Goal: Find specific page/section: Find specific page/section

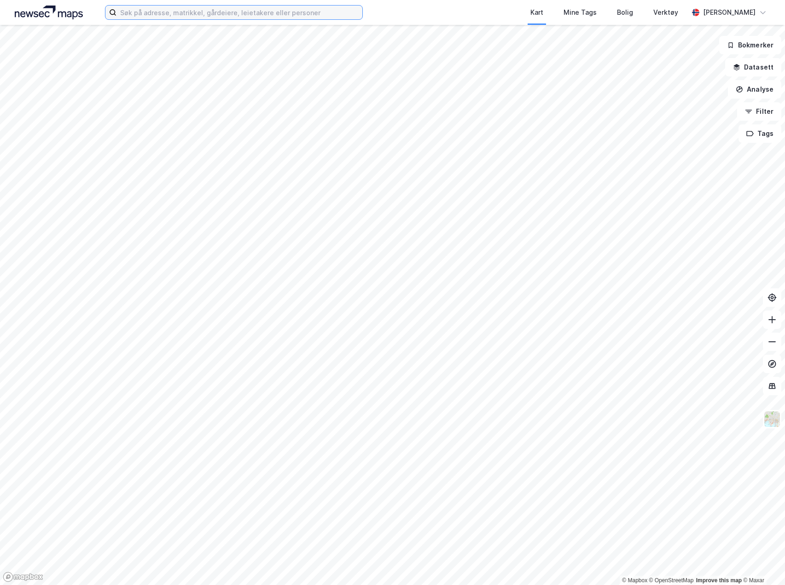
click at [256, 15] on input at bounding box center [240, 13] width 246 height 14
click at [205, 11] on input "gålå" at bounding box center [234, 13] width 235 height 14
type input "g"
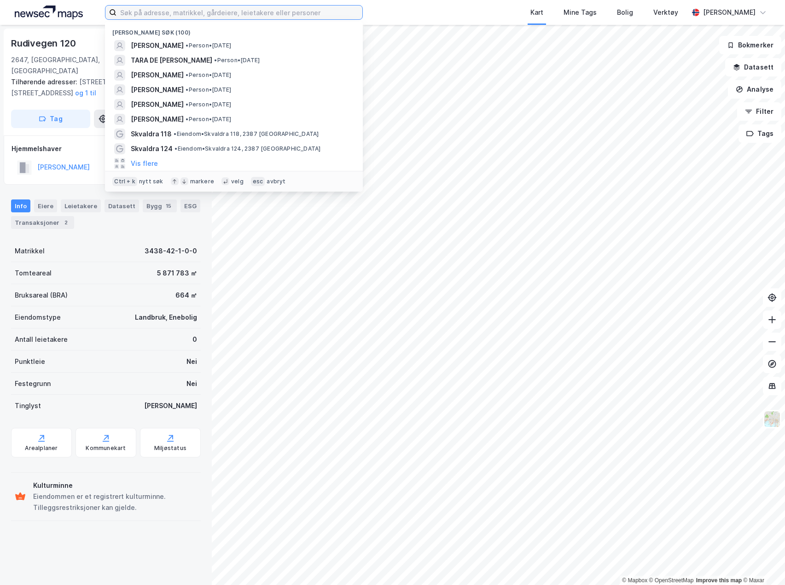
click at [189, 12] on input at bounding box center [240, 13] width 246 height 14
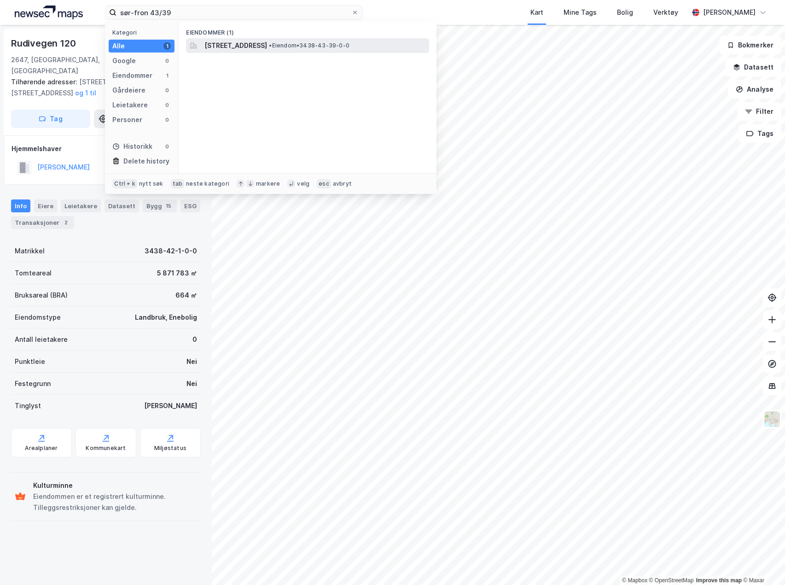
click at [267, 47] on span "[STREET_ADDRESS]" at bounding box center [235, 45] width 63 height 11
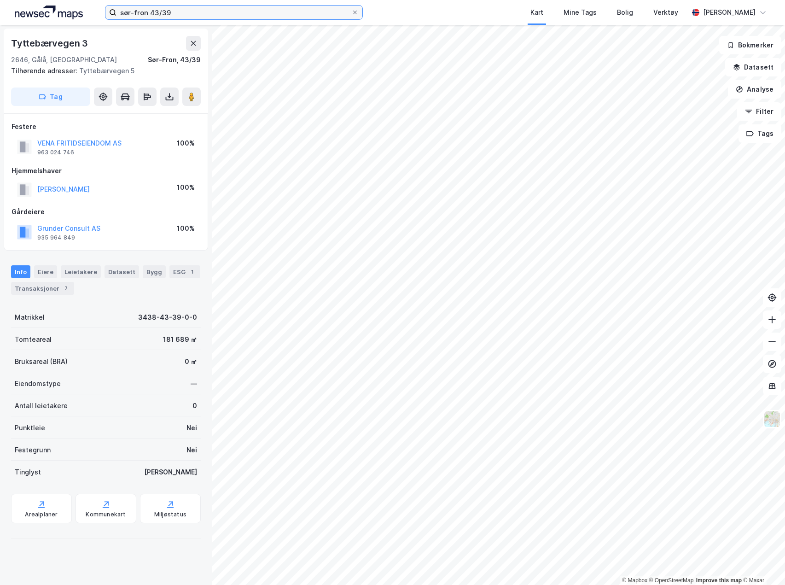
click at [164, 12] on input "sør-fron 43/39" at bounding box center [234, 13] width 235 height 14
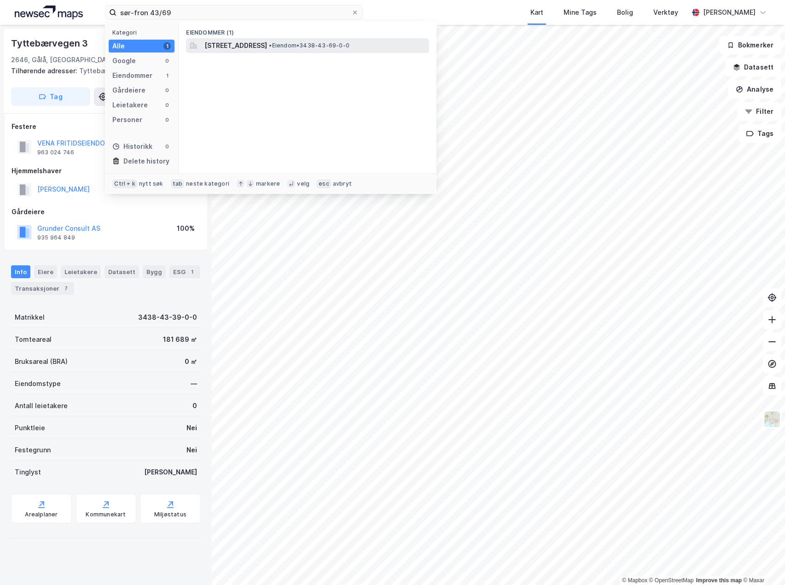
click at [244, 44] on span "[STREET_ADDRESS]" at bounding box center [235, 45] width 63 height 11
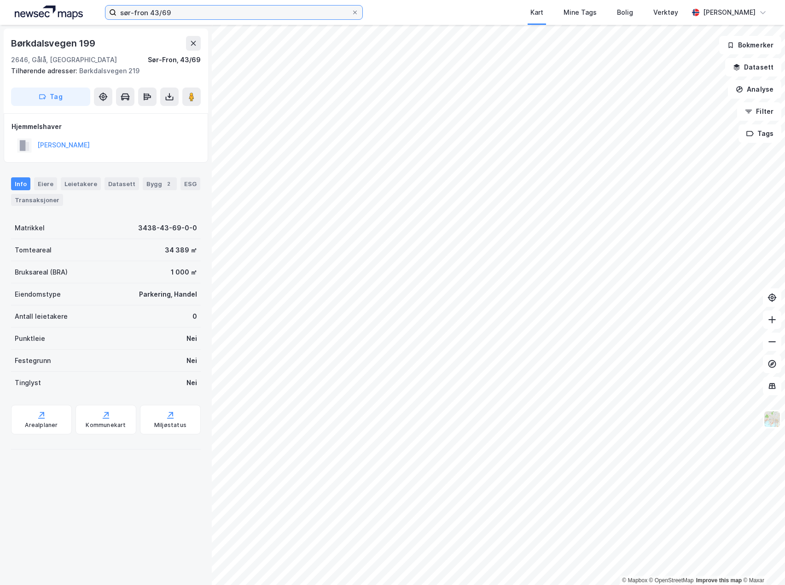
click at [185, 17] on input "sør-fron 43/69" at bounding box center [234, 13] width 235 height 14
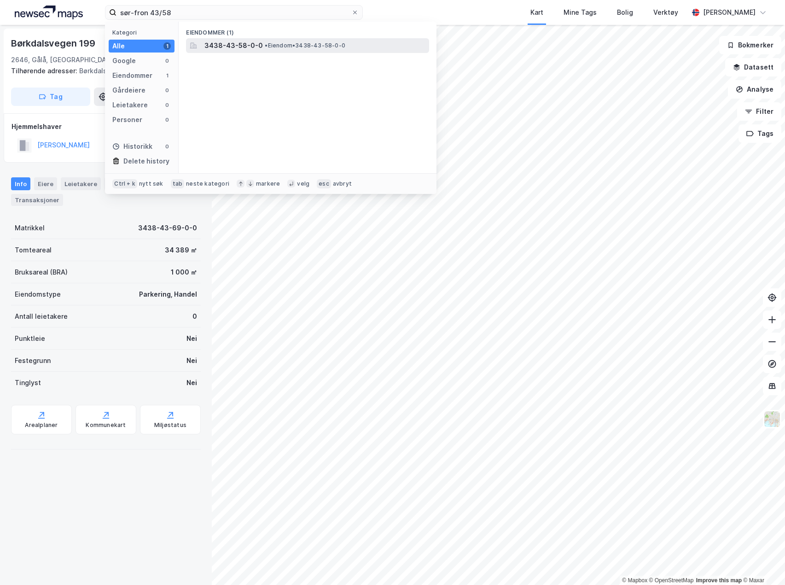
click at [290, 49] on span "• Eiendom • 3438-43-58-0-0" at bounding box center [305, 45] width 81 height 7
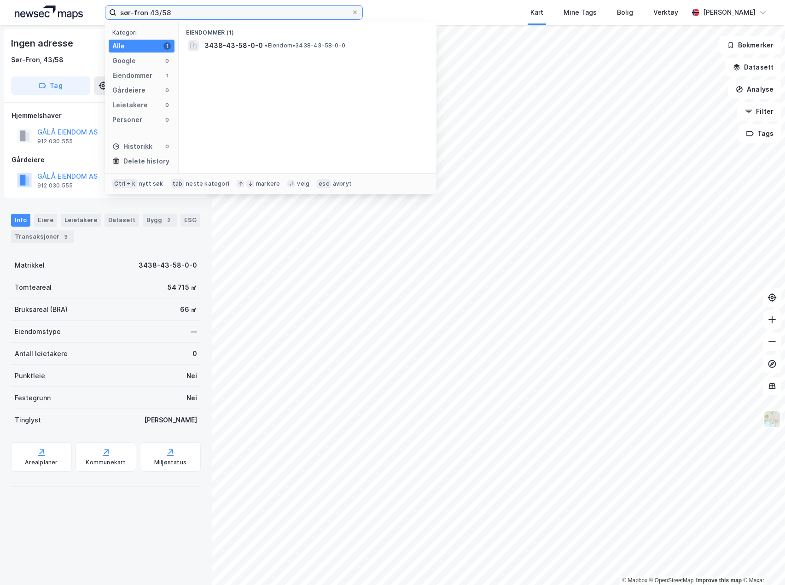
click at [189, 11] on input "sør-fron 43/58" at bounding box center [234, 13] width 235 height 14
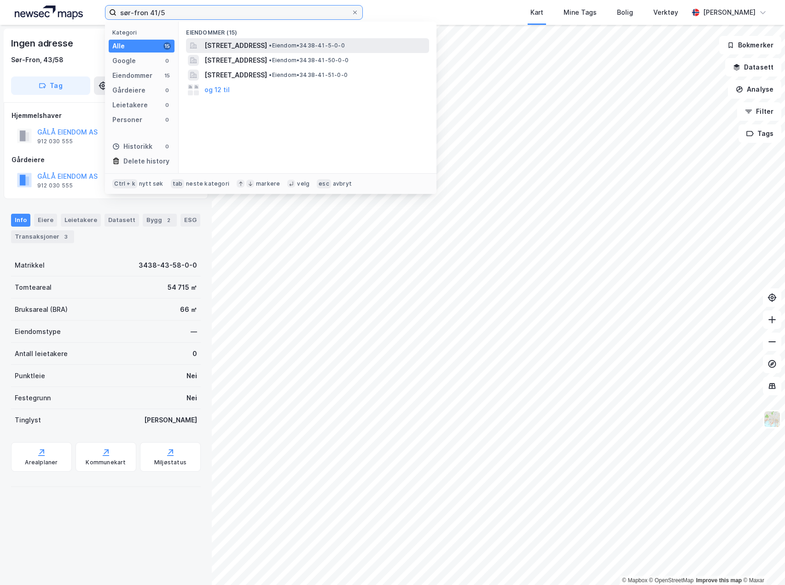
type input "sør-fron 41/5"
click at [228, 43] on span "[STREET_ADDRESS]" at bounding box center [235, 45] width 63 height 11
